Goal: Complete application form: Complete application form

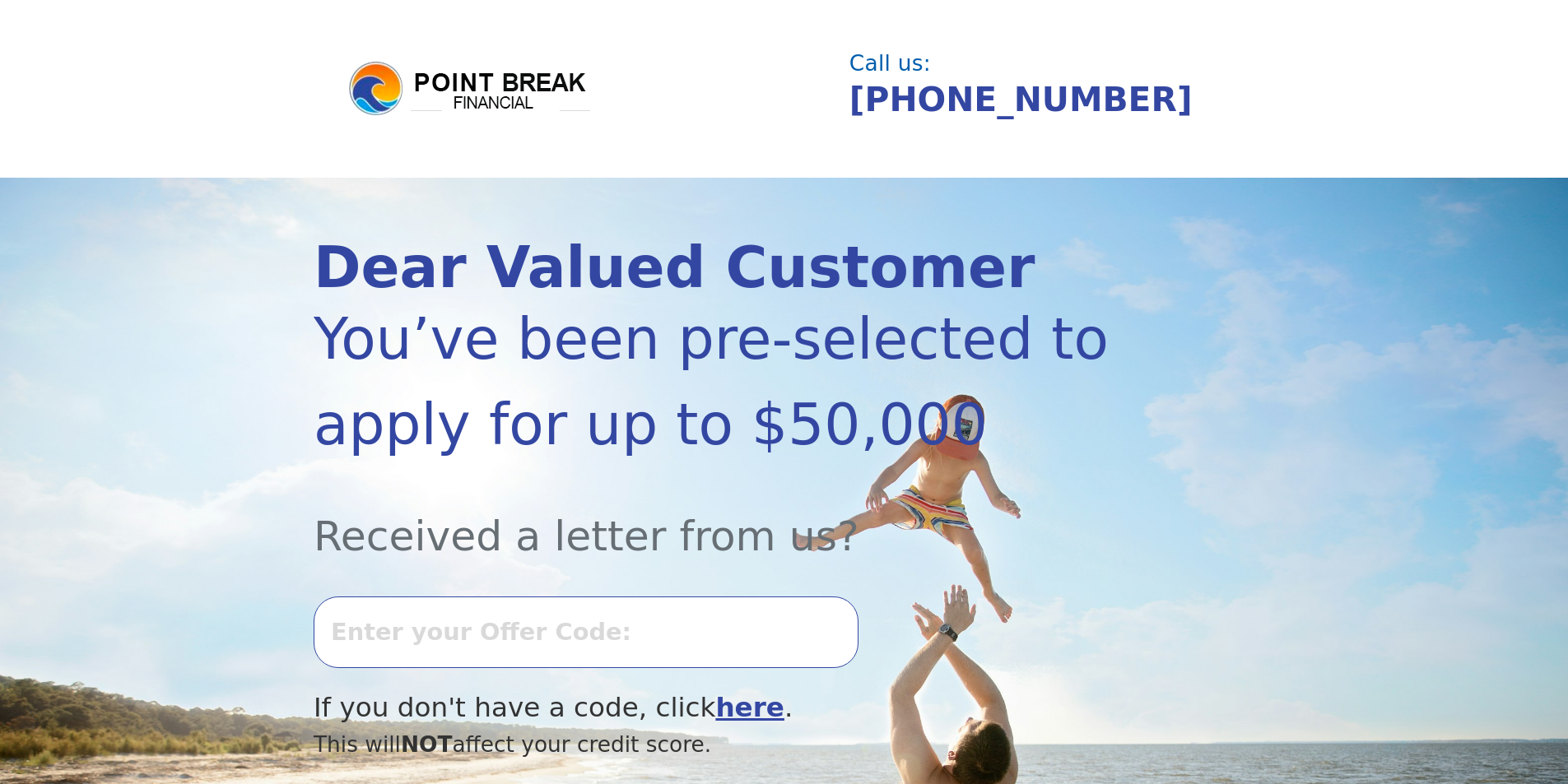
click at [484, 647] on input "text" at bounding box center [585, 631] width 545 height 71
type input "0723K-257598"
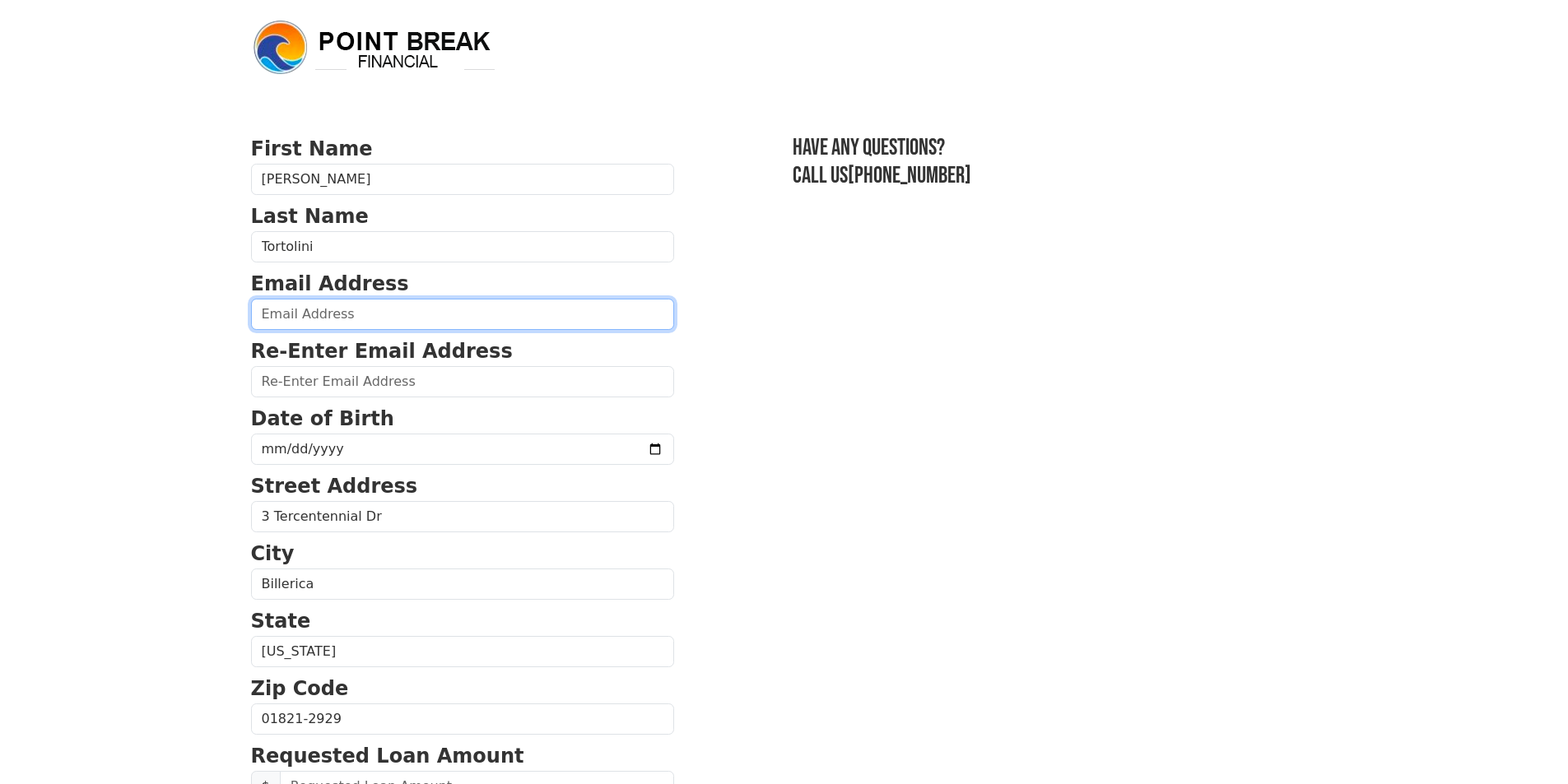
click at [331, 310] on input "email" at bounding box center [462, 314] width 423 height 31
click at [333, 302] on input "email" at bounding box center [462, 314] width 423 height 31
type input "ktortolini@gmail.com"
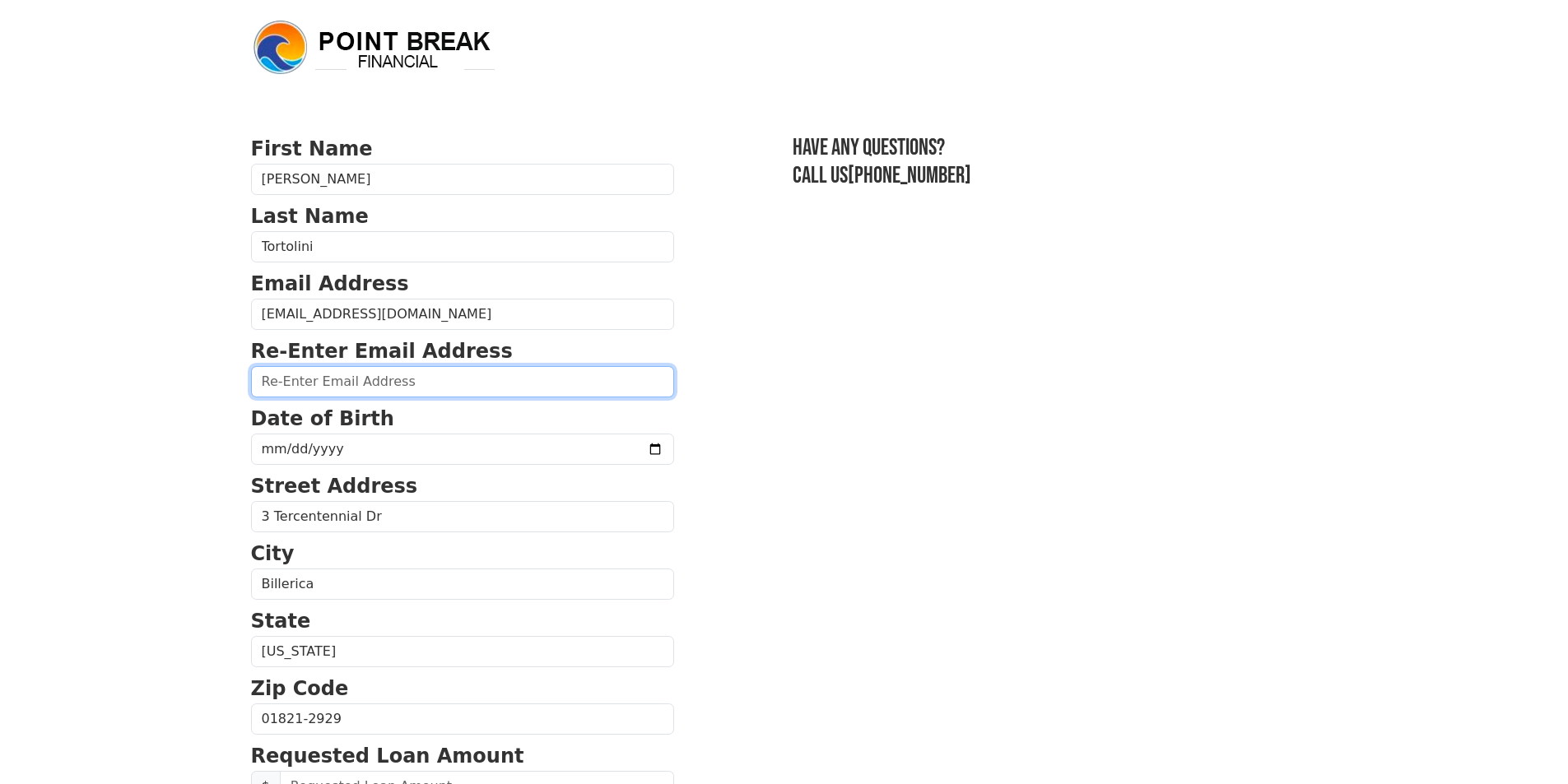
click at [260, 381] on input "email" at bounding box center [462, 382] width 423 height 31
type input "ktortolini@gmail.com"
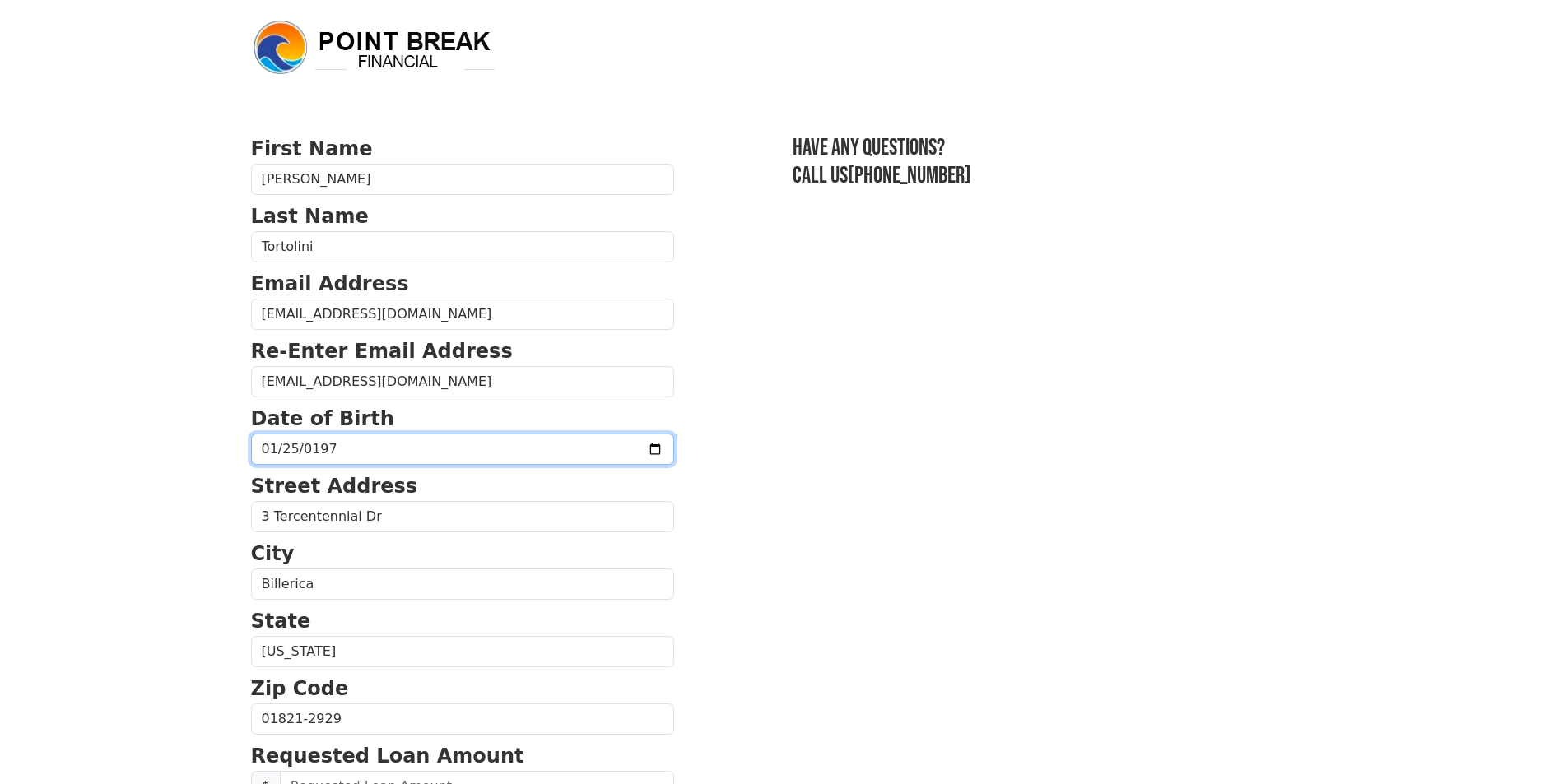
type input "1971-01-25"
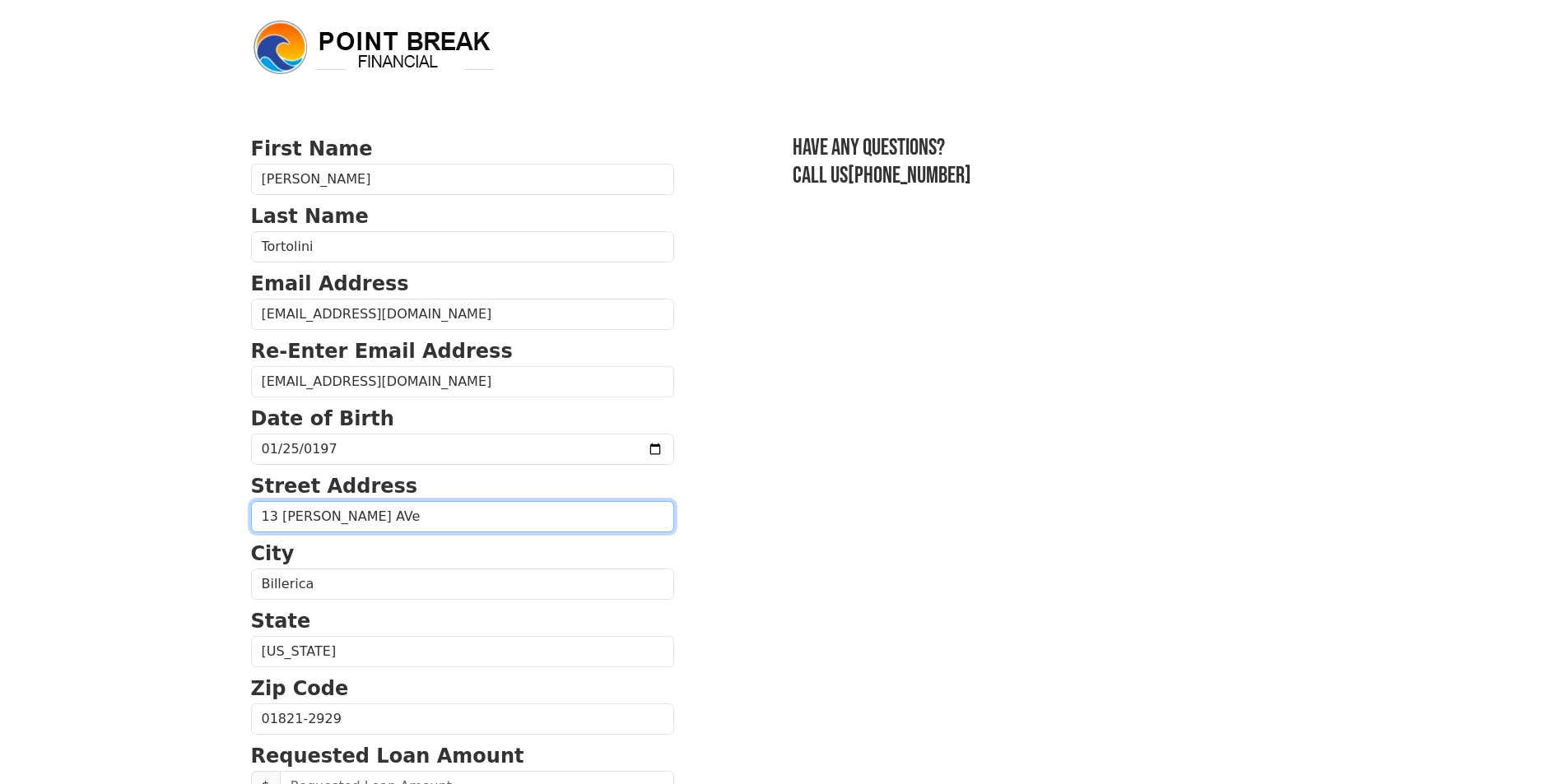
type input "13 Twombley AVe"
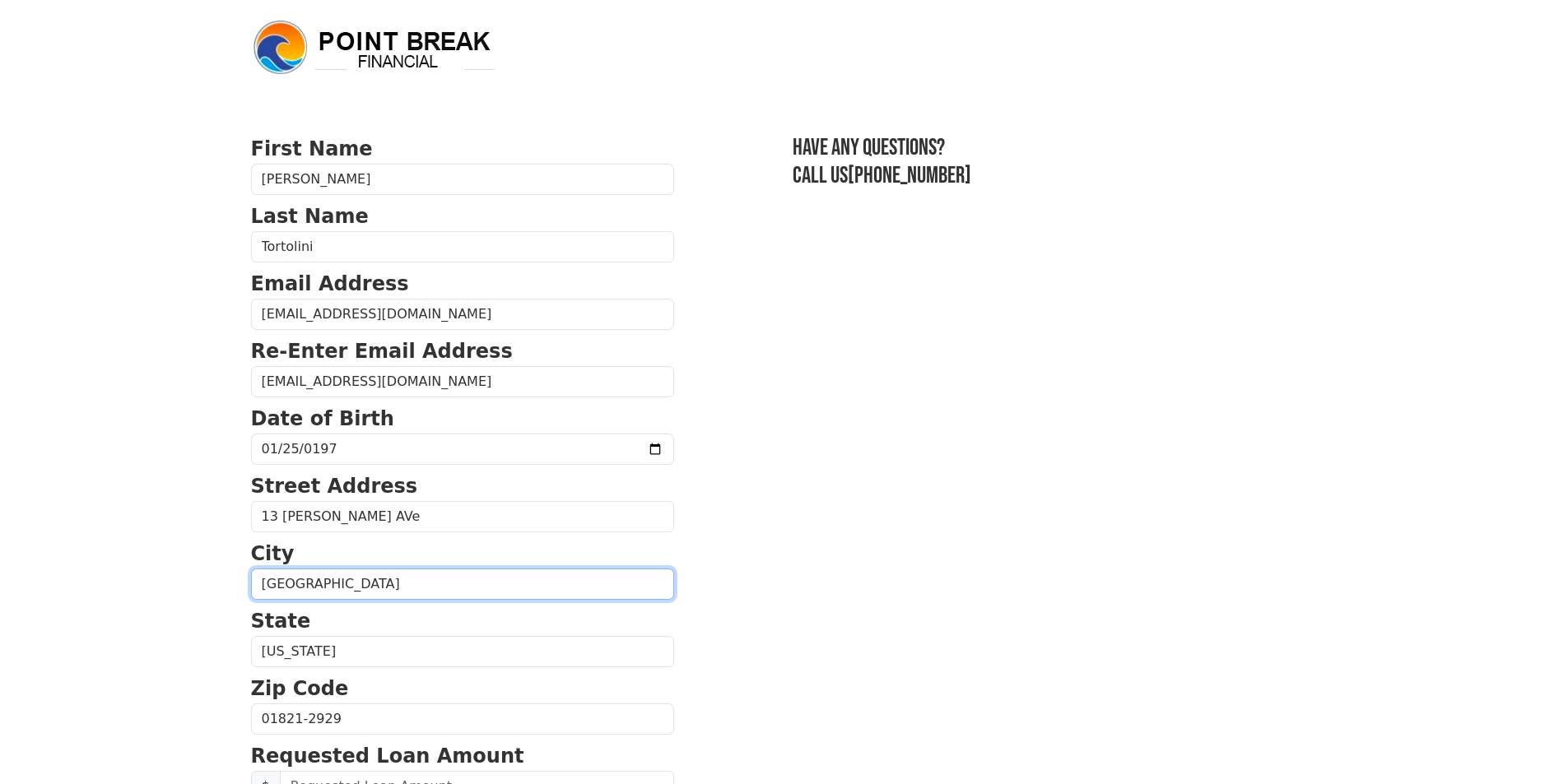
type input "North Billerica"
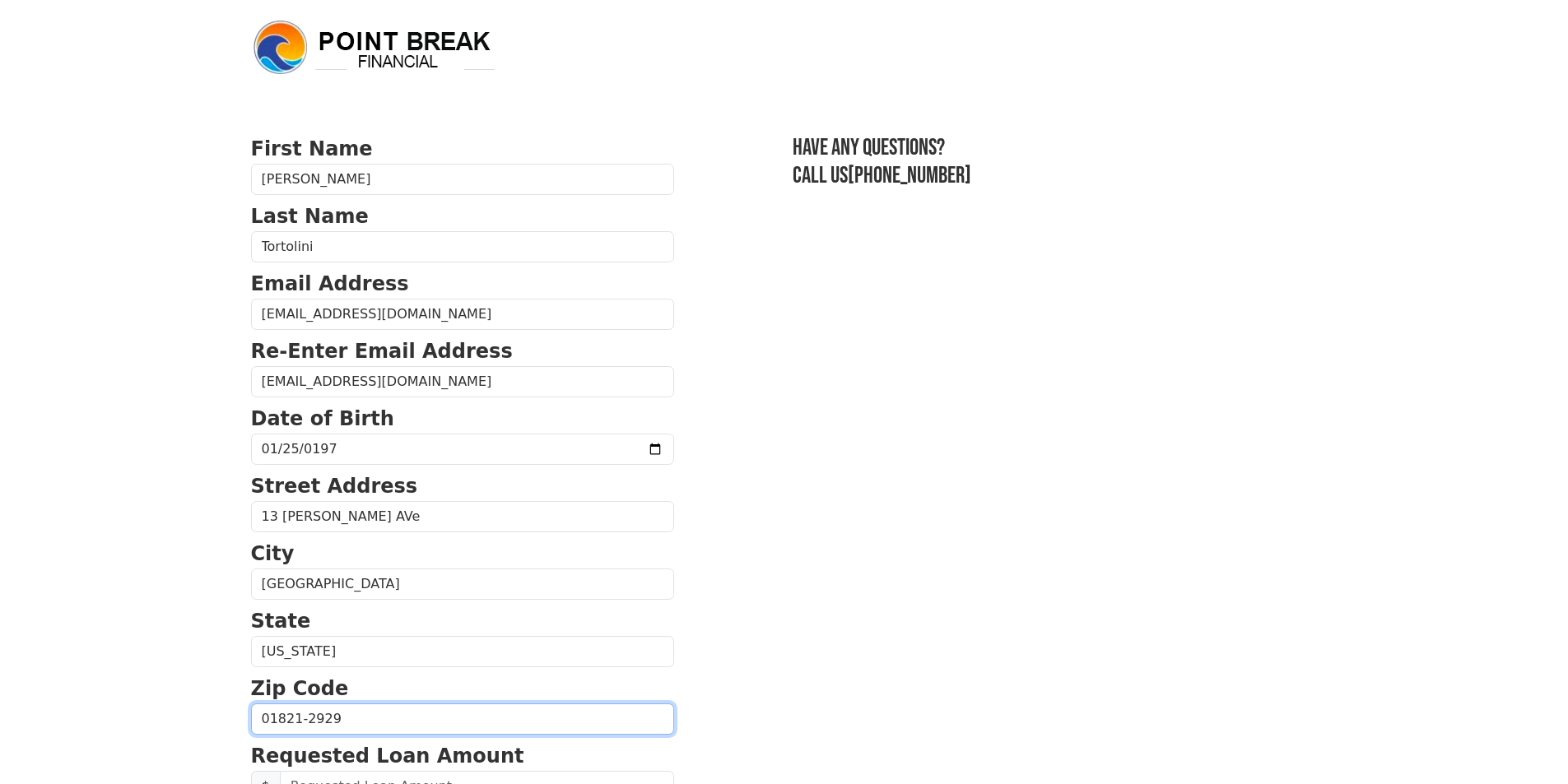
click at [329, 717] on input "01821-2929" at bounding box center [462, 719] width 423 height 31
type input "0"
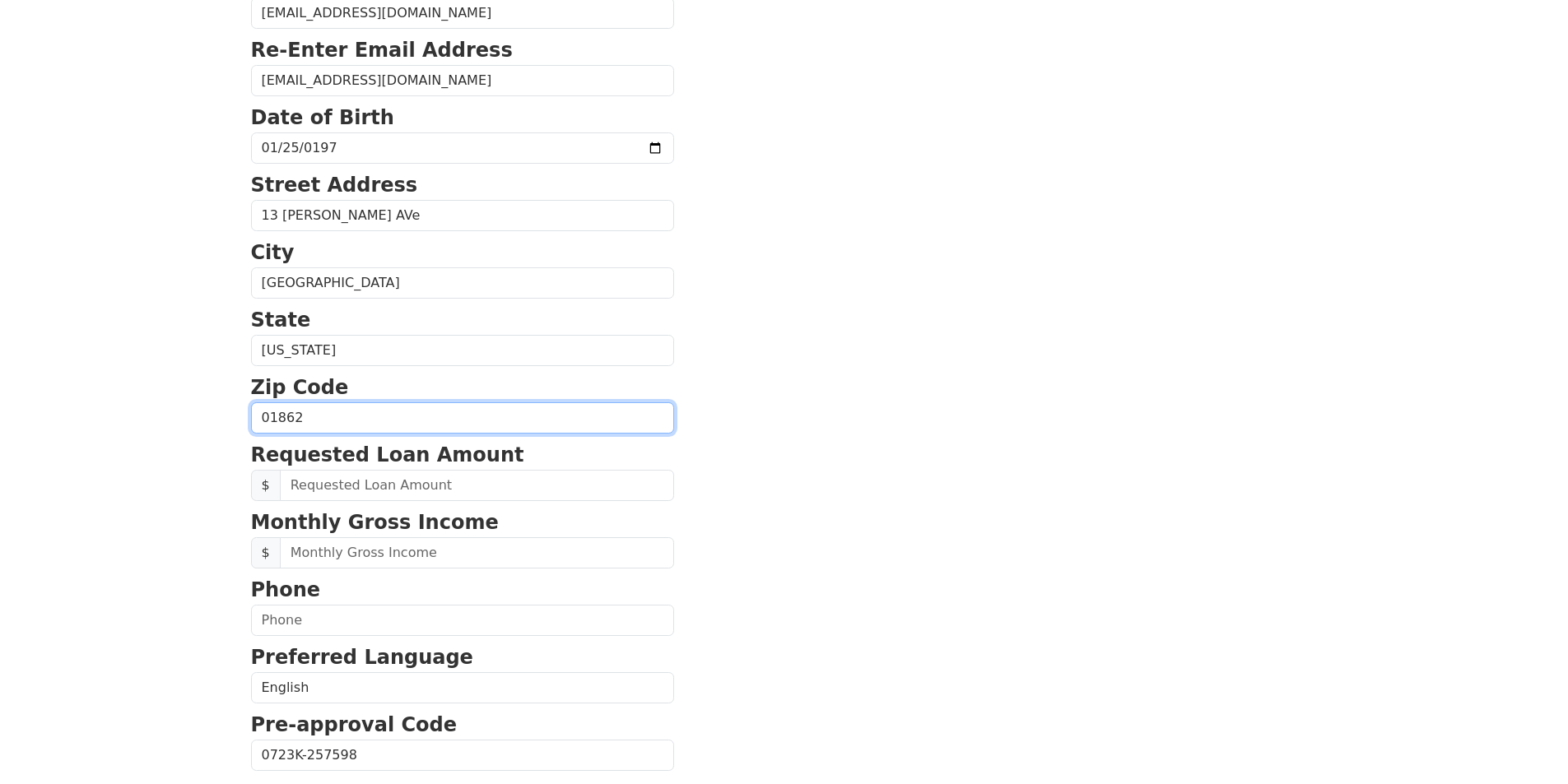
scroll to position [305, 0]
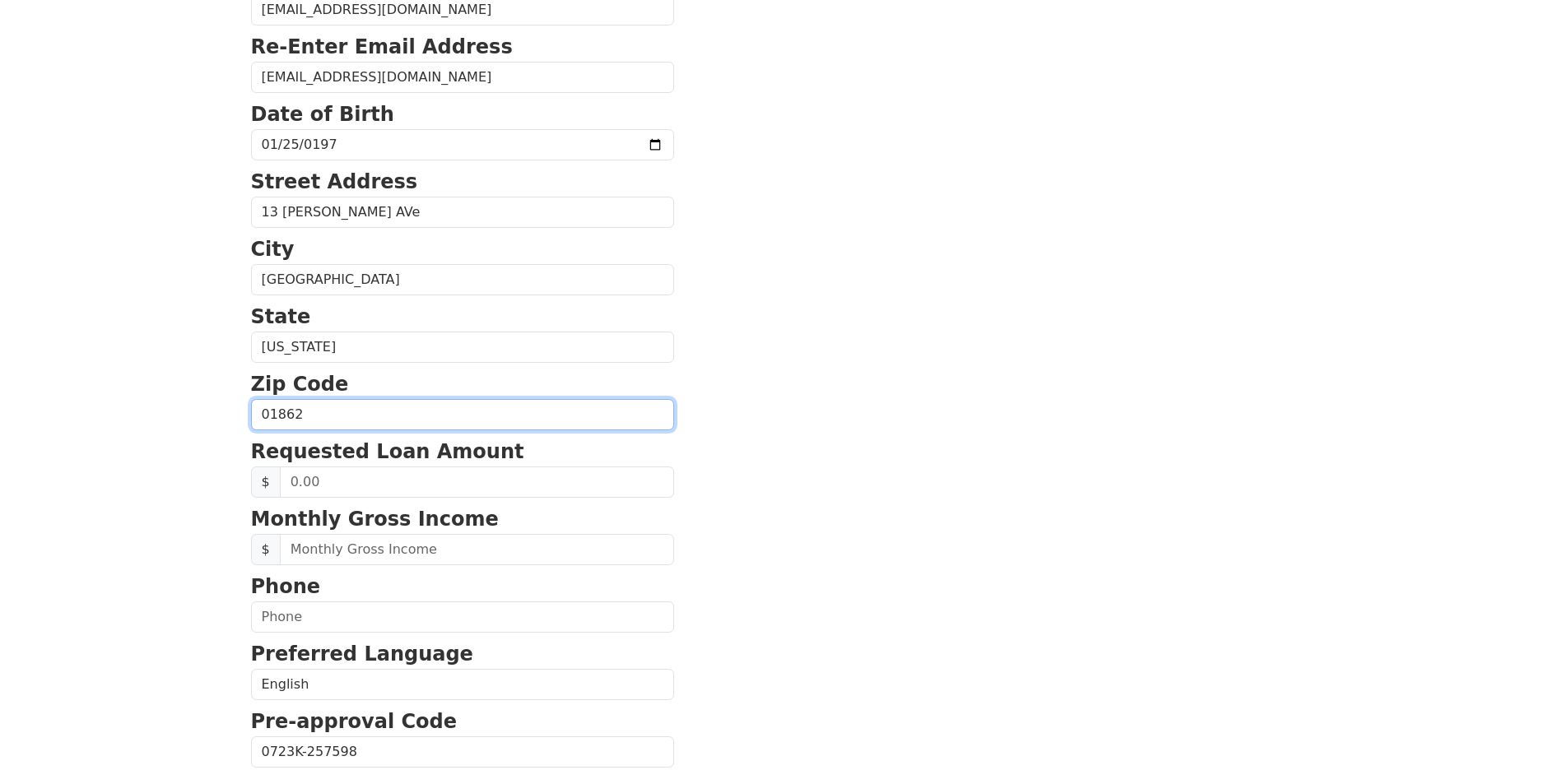
type input "01862"
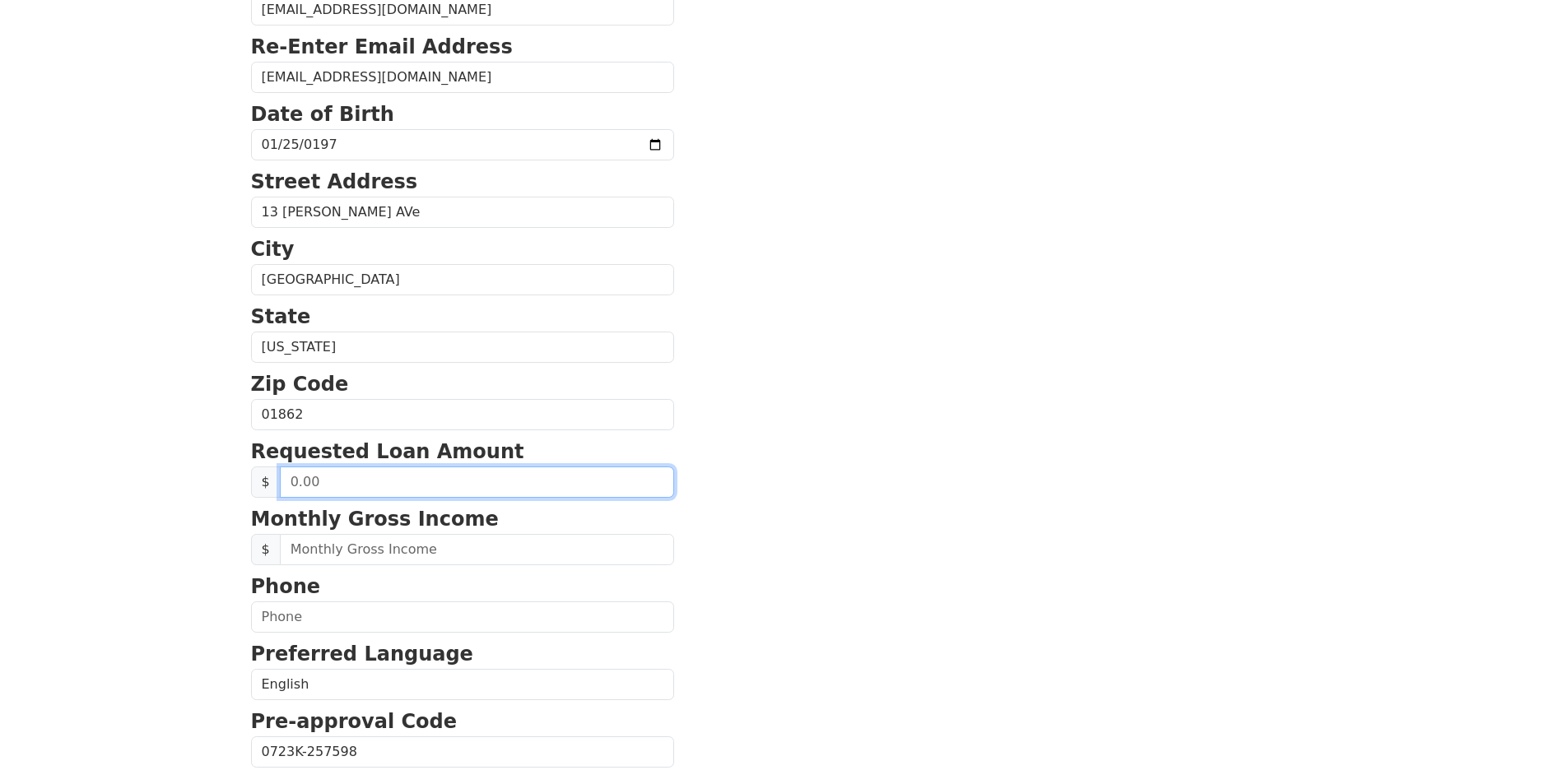
click at [337, 478] on input "text" at bounding box center [477, 482] width 395 height 31
type input "15,000.00"
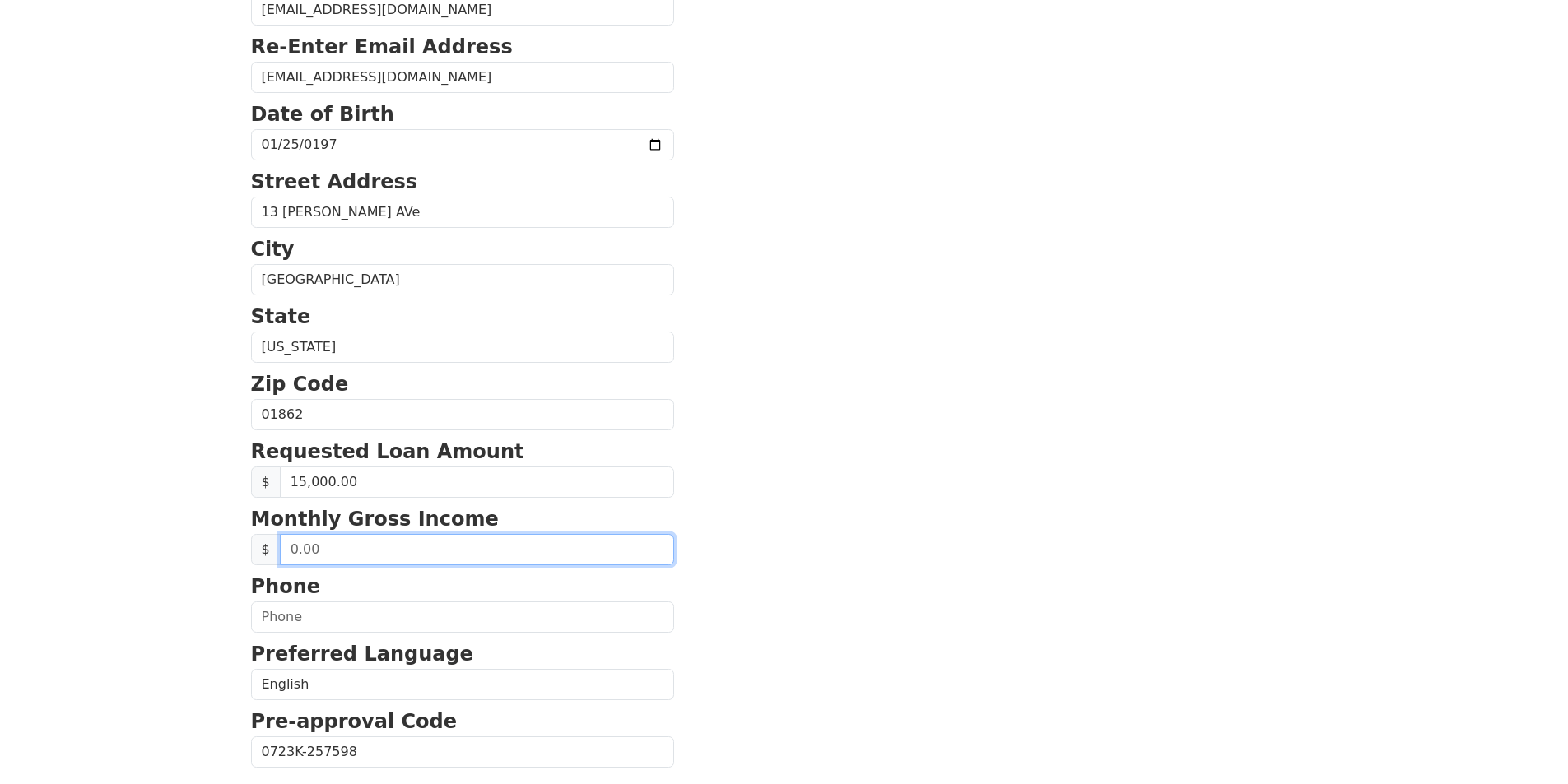
click at [297, 548] on input "text" at bounding box center [477, 549] width 395 height 31
type input "7,500.00"
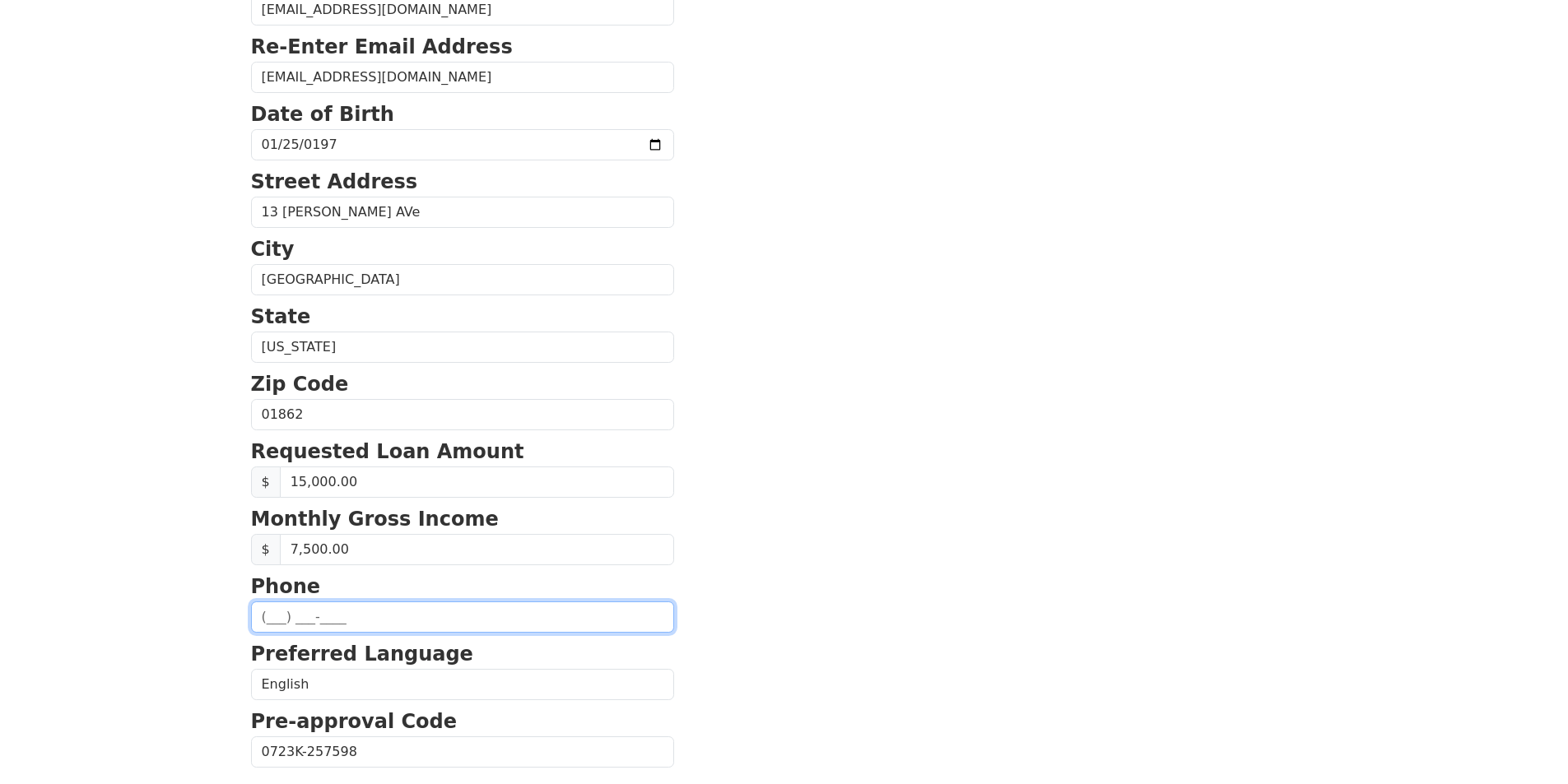
click at [292, 623] on input "text" at bounding box center [462, 617] width 423 height 31
type input "(617) 939-3232"
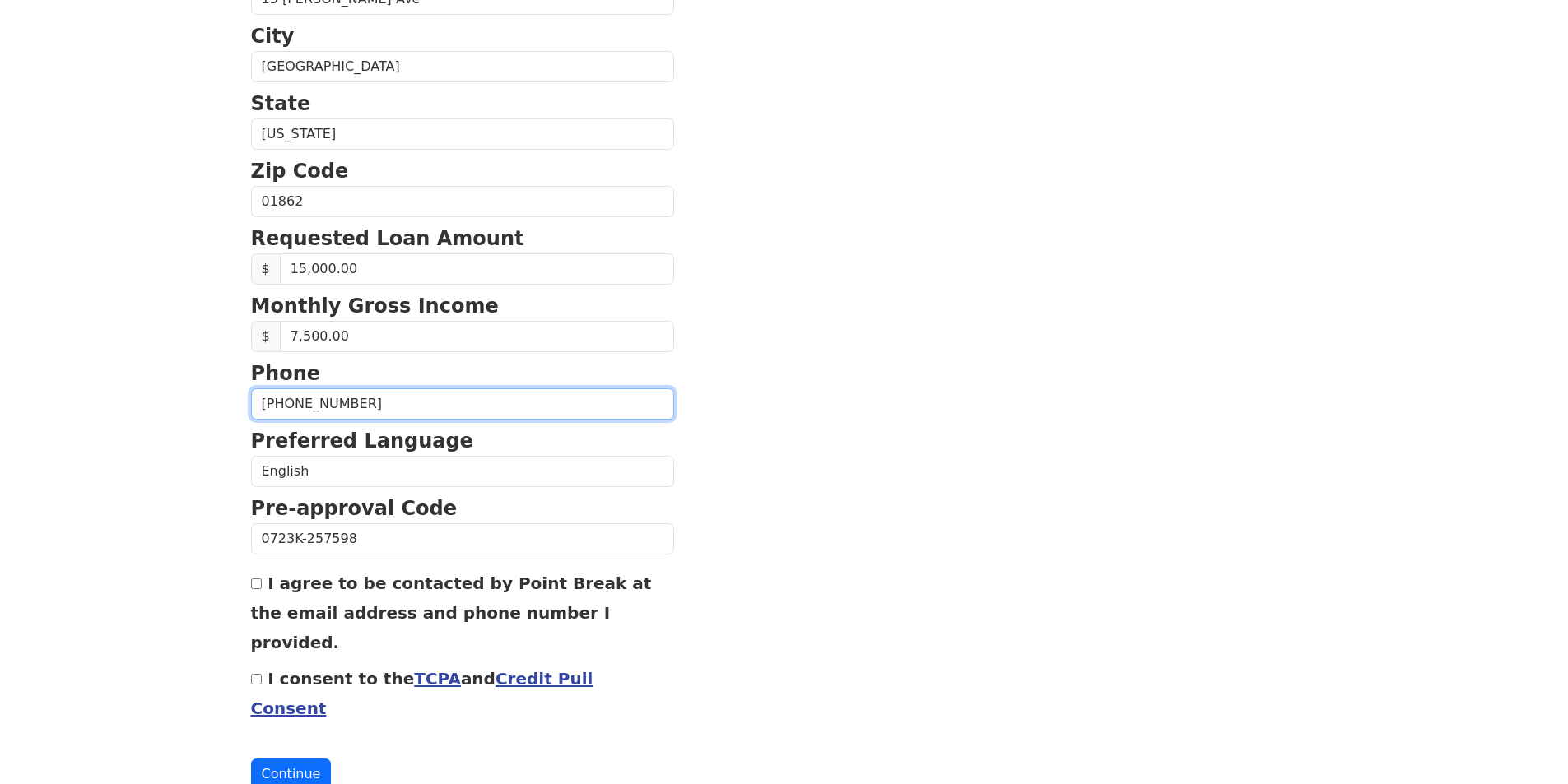
scroll to position [526, 0]
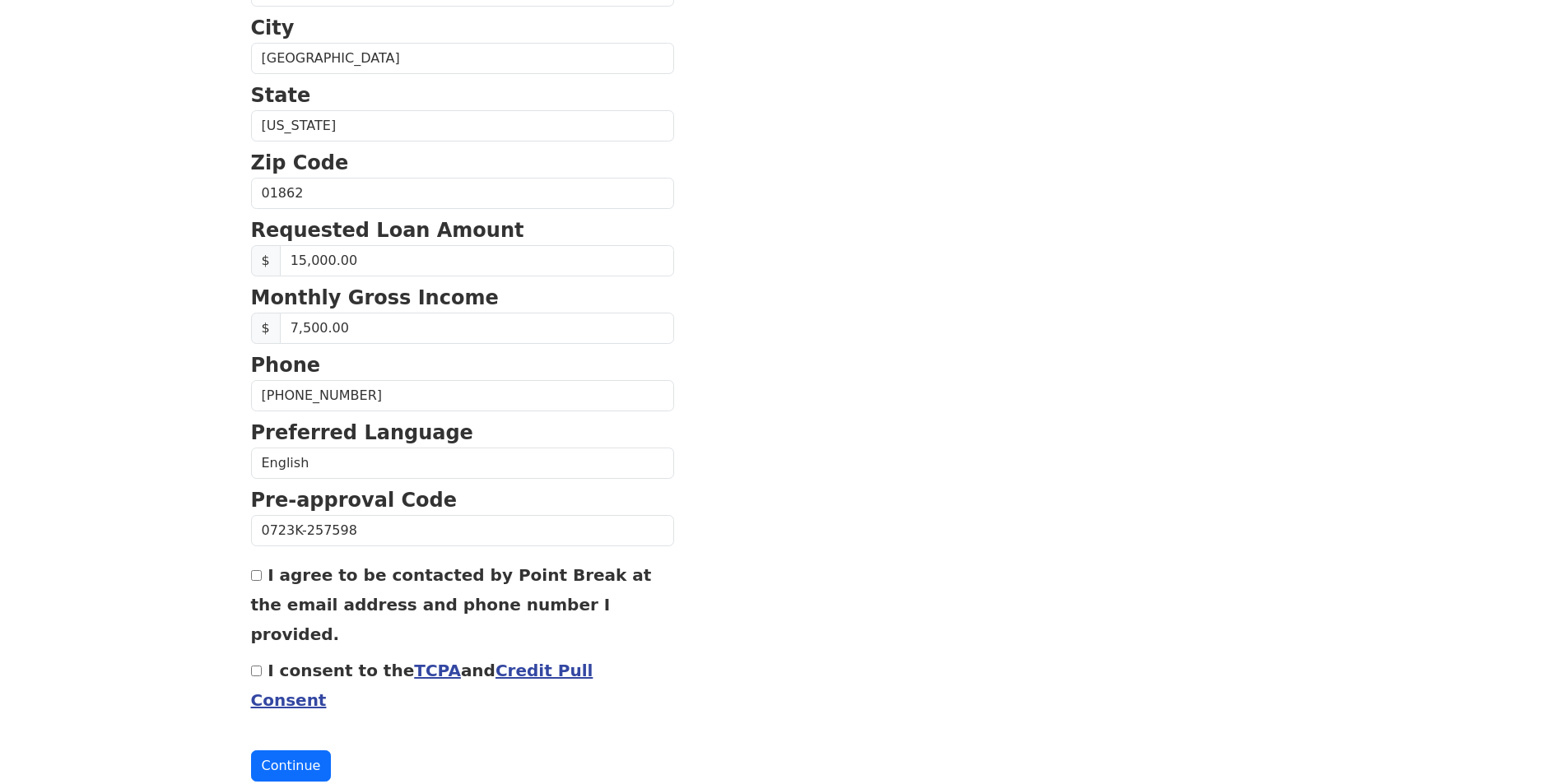
click at [256, 577] on input "I agree to be contacted by Point Break at the email address and phone number I …" at bounding box center [256, 575] width 11 height 11
checkbox input "true"
click at [255, 665] on input "I consent to the TCPA and Credit Pull Consent" at bounding box center [256, 670] width 11 height 11
checkbox input "true"
click at [281, 750] on button "Continue" at bounding box center [291, 766] width 80 height 31
